Goal: Information Seeking & Learning: Understand process/instructions

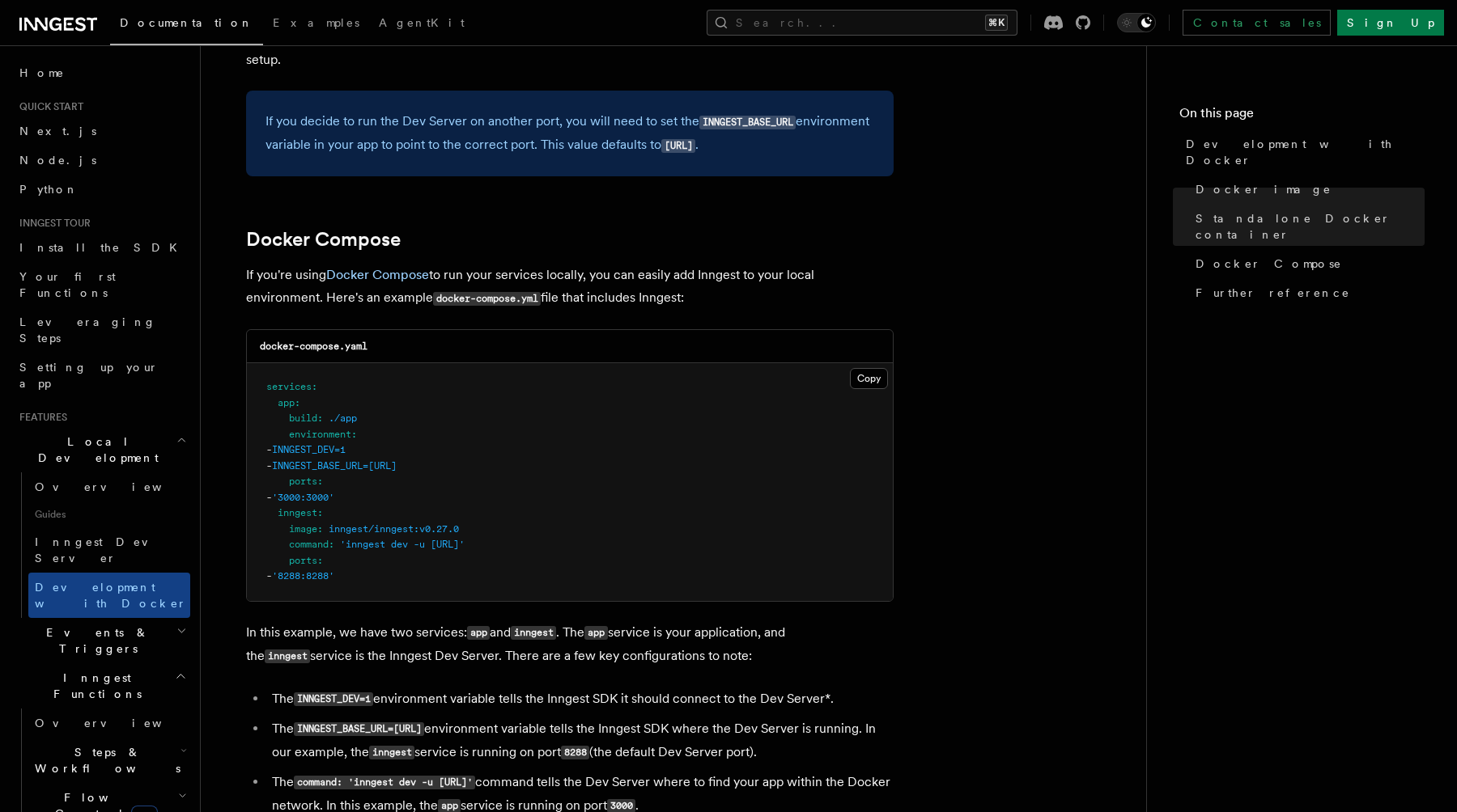
scroll to position [894, 0]
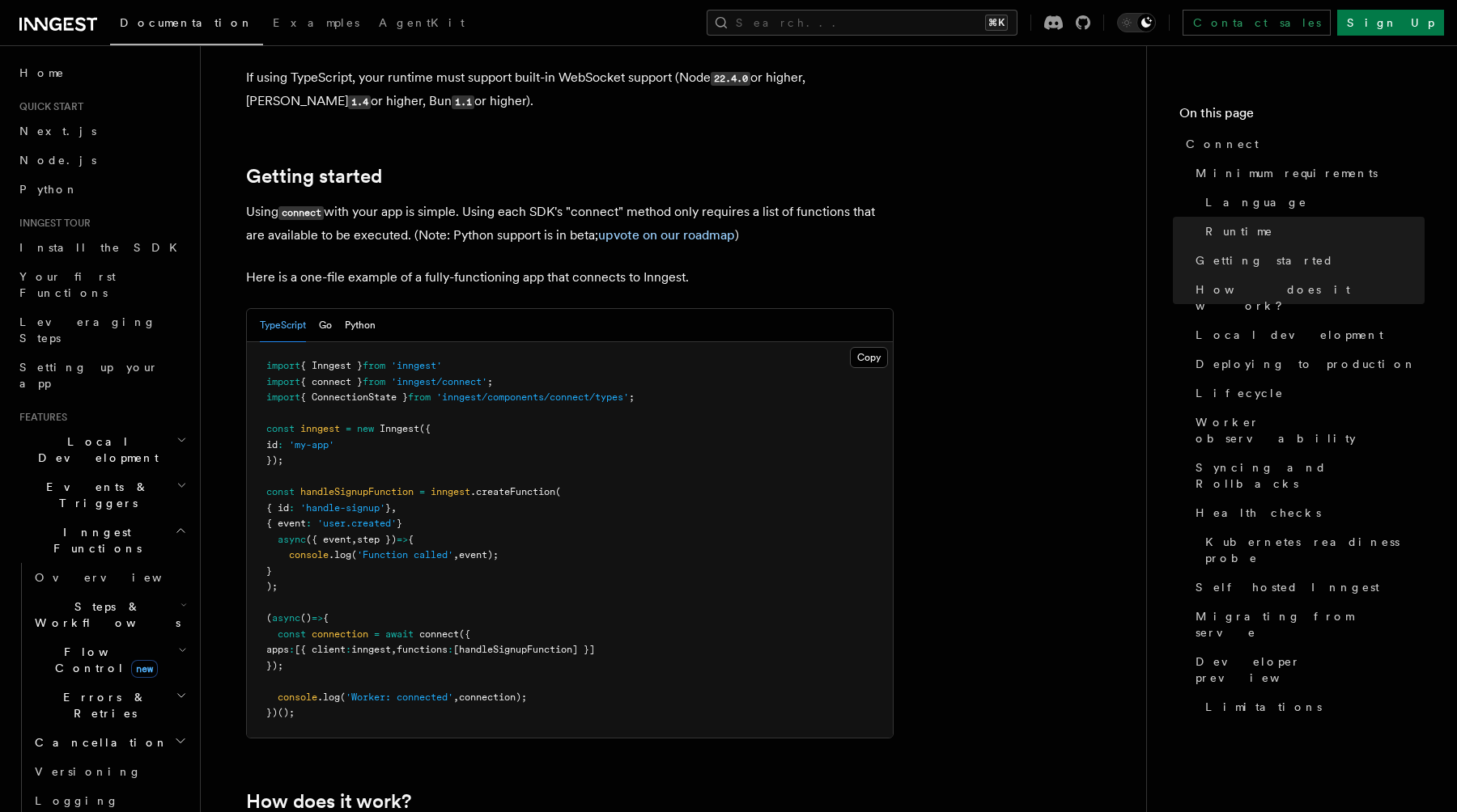
scroll to position [992, 0]
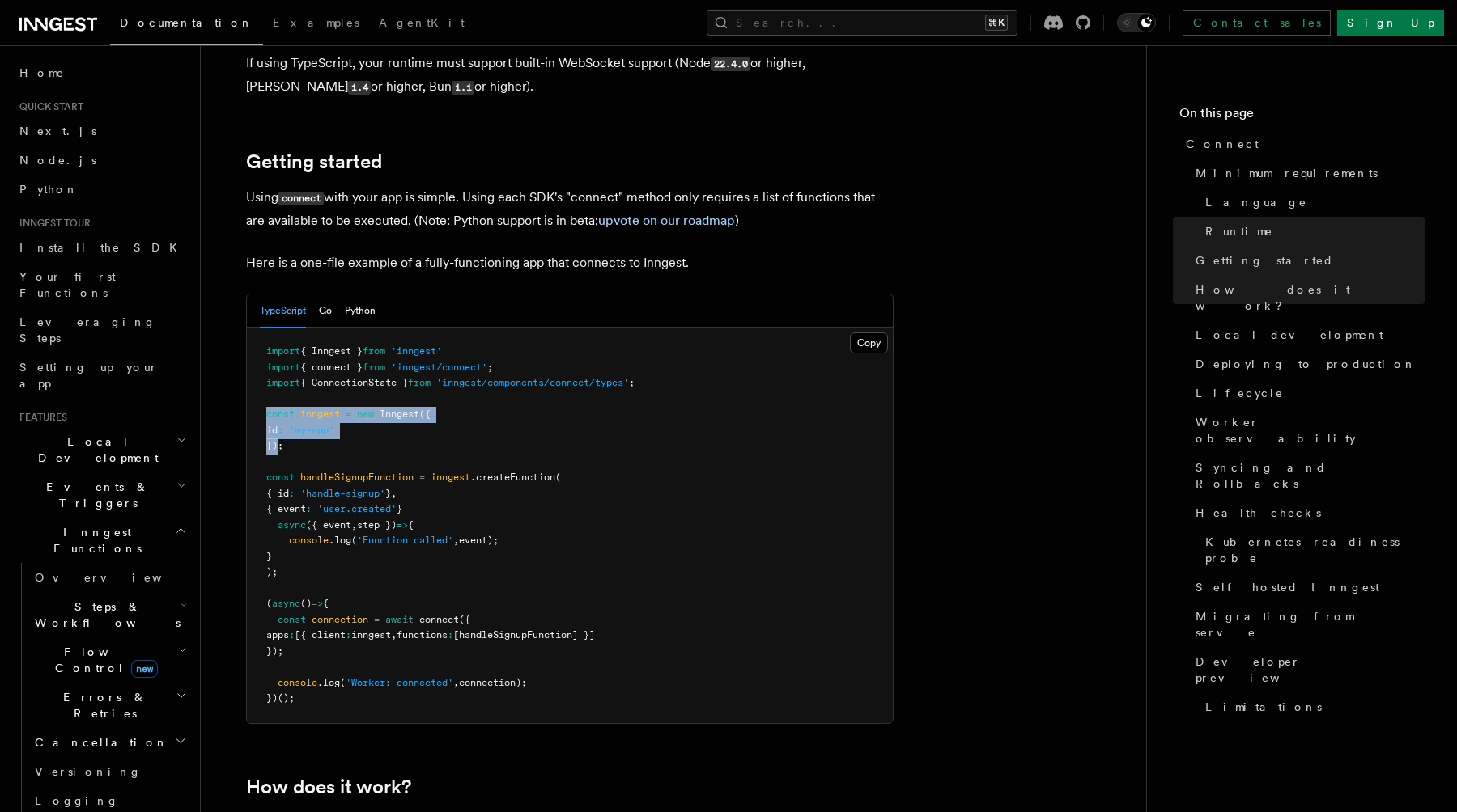
drag, startPoint x: 278, startPoint y: 386, endPoint x: 241, endPoint y: 357, distance: 47.0
copy code "const inngest = new Inngest ({ id : 'my-app' })"
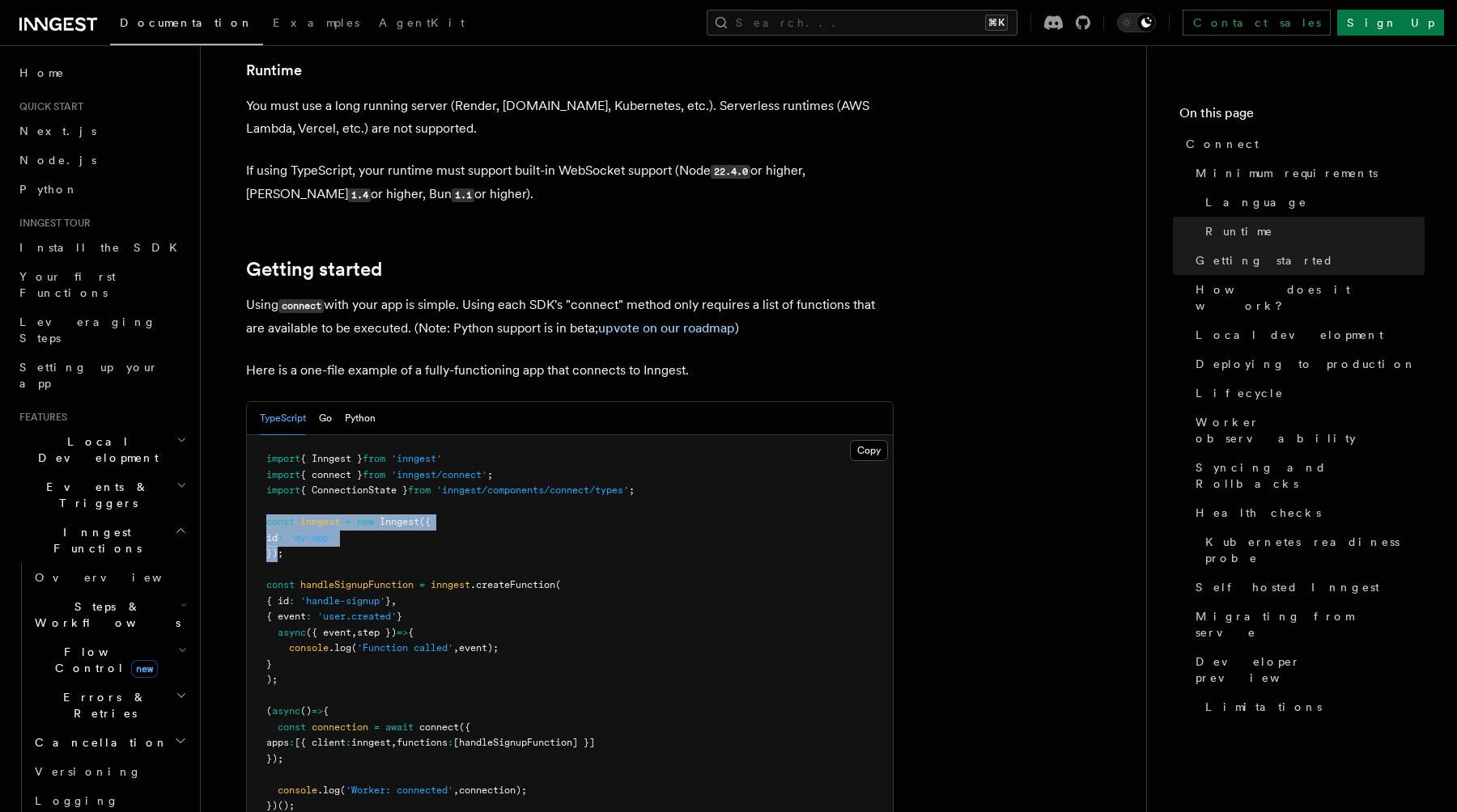
scroll to position [886, 0]
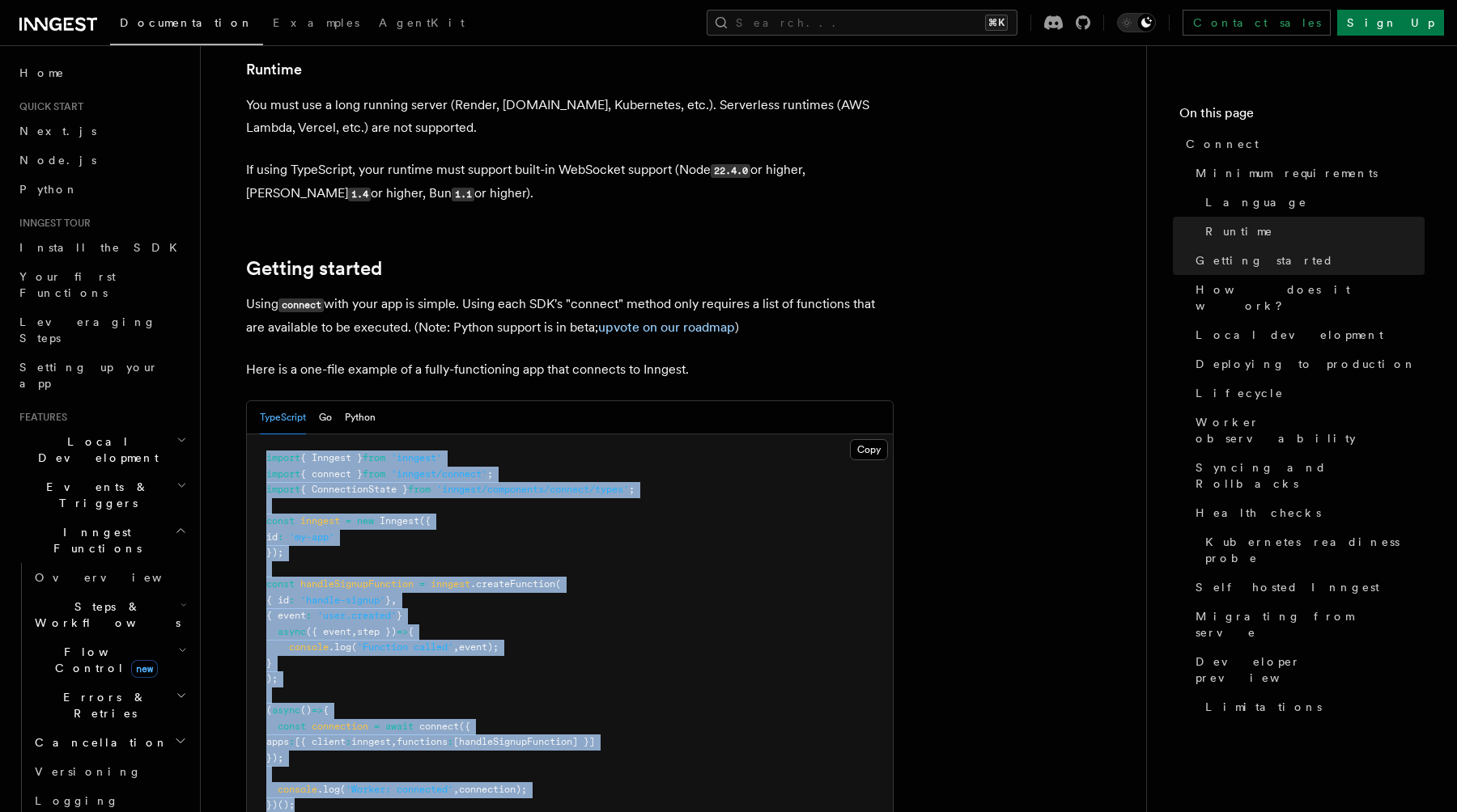
drag, startPoint x: 307, startPoint y: 746, endPoint x: 225, endPoint y: 402, distance: 353.6
copy code "import { Inngest } from 'inngest' import { connect } from 'inngest/connect' ; i…"
click at [508, 515] on pre "import { Inngest } from 'inngest' import { connect } from 'inngest/connect' ; i…" at bounding box center [570, 632] width 646 height 396
